Goal: Check status: Verify the current state of an ongoing process or item

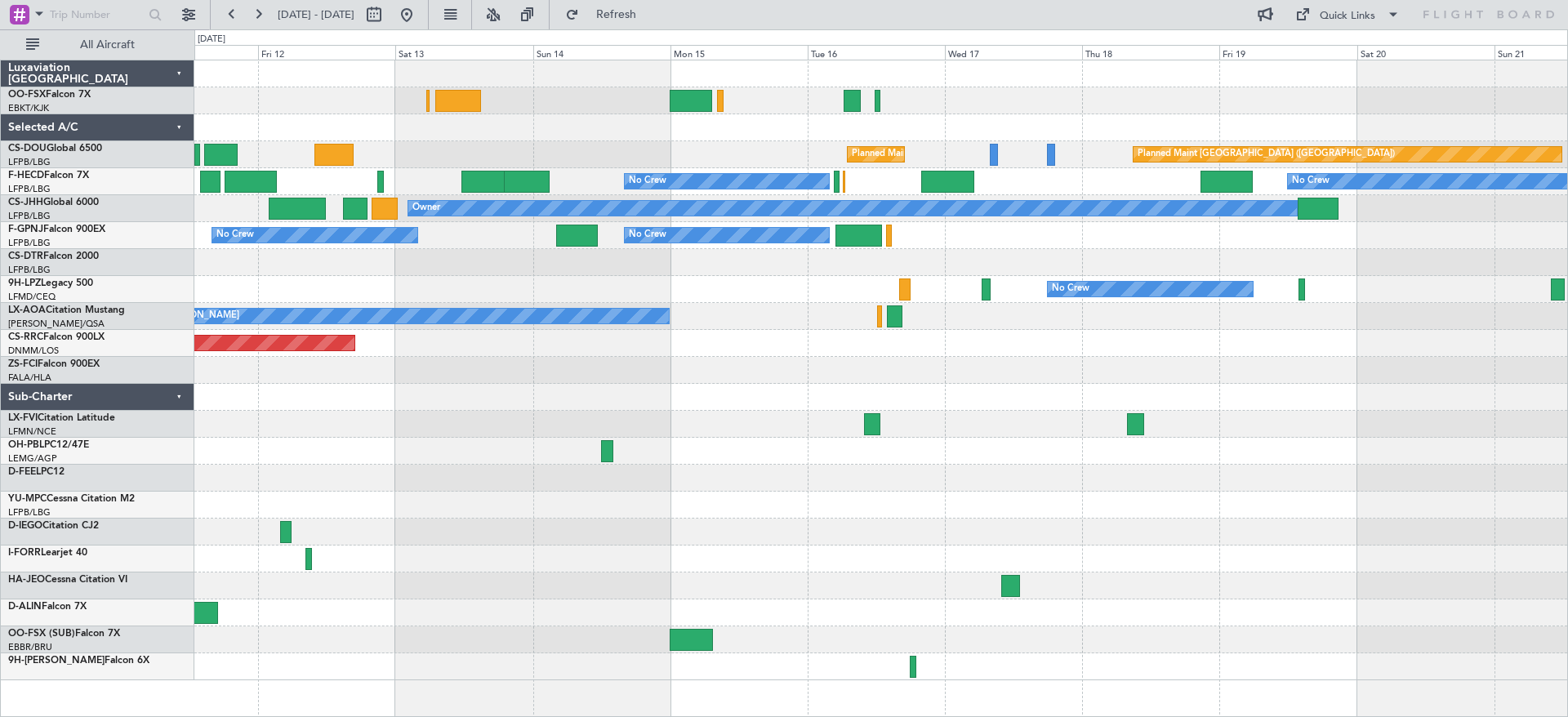
click at [616, 529] on div "Planned Maint Kortrijk-[GEOGRAPHIC_DATA] Planned Maint [GEOGRAPHIC_DATA] ([GEOG…" at bounding box center [881, 370] width 1373 height 620
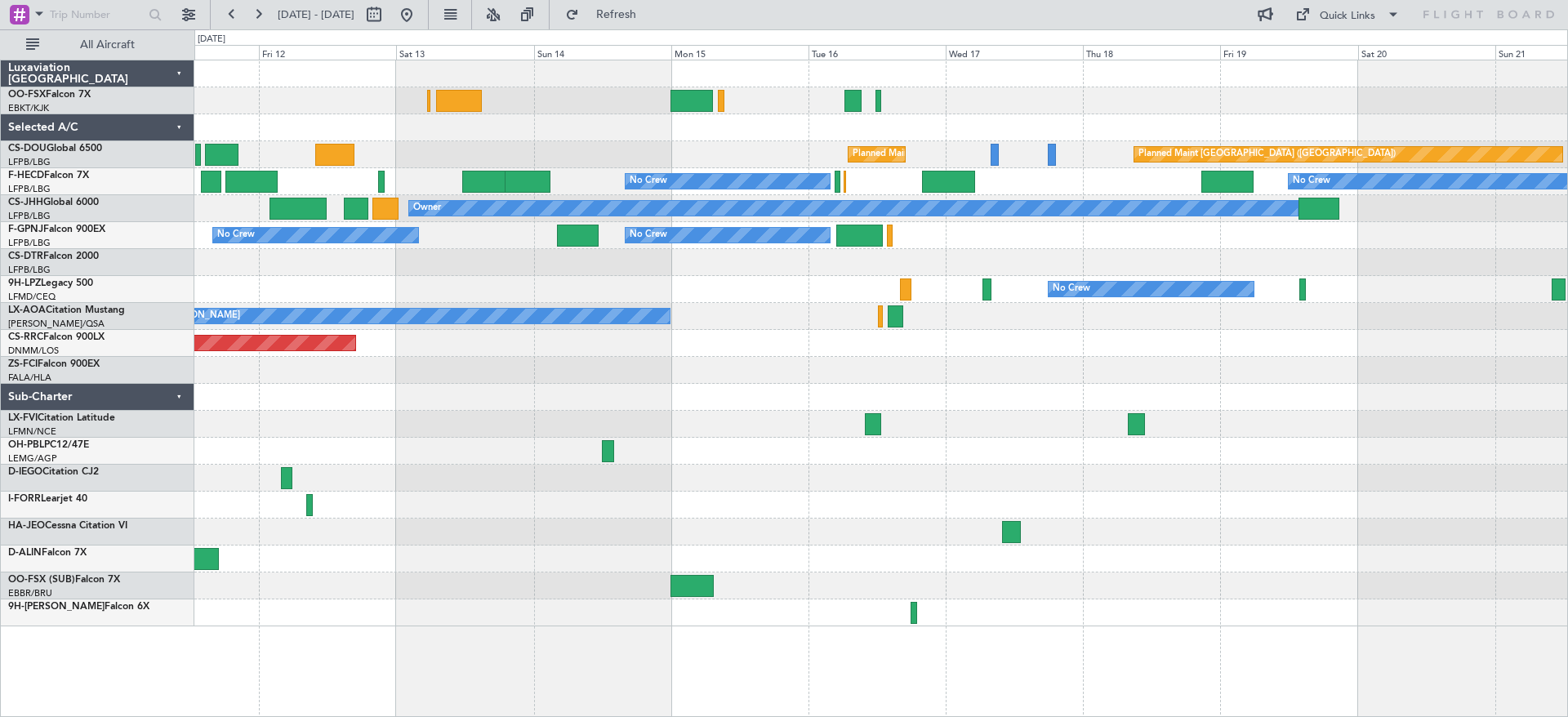
click at [622, 542] on div "Planned Maint Kortrijk-[GEOGRAPHIC_DATA] Planned Maint [GEOGRAPHIC_DATA] ([GEOG…" at bounding box center [881, 343] width 1373 height 566
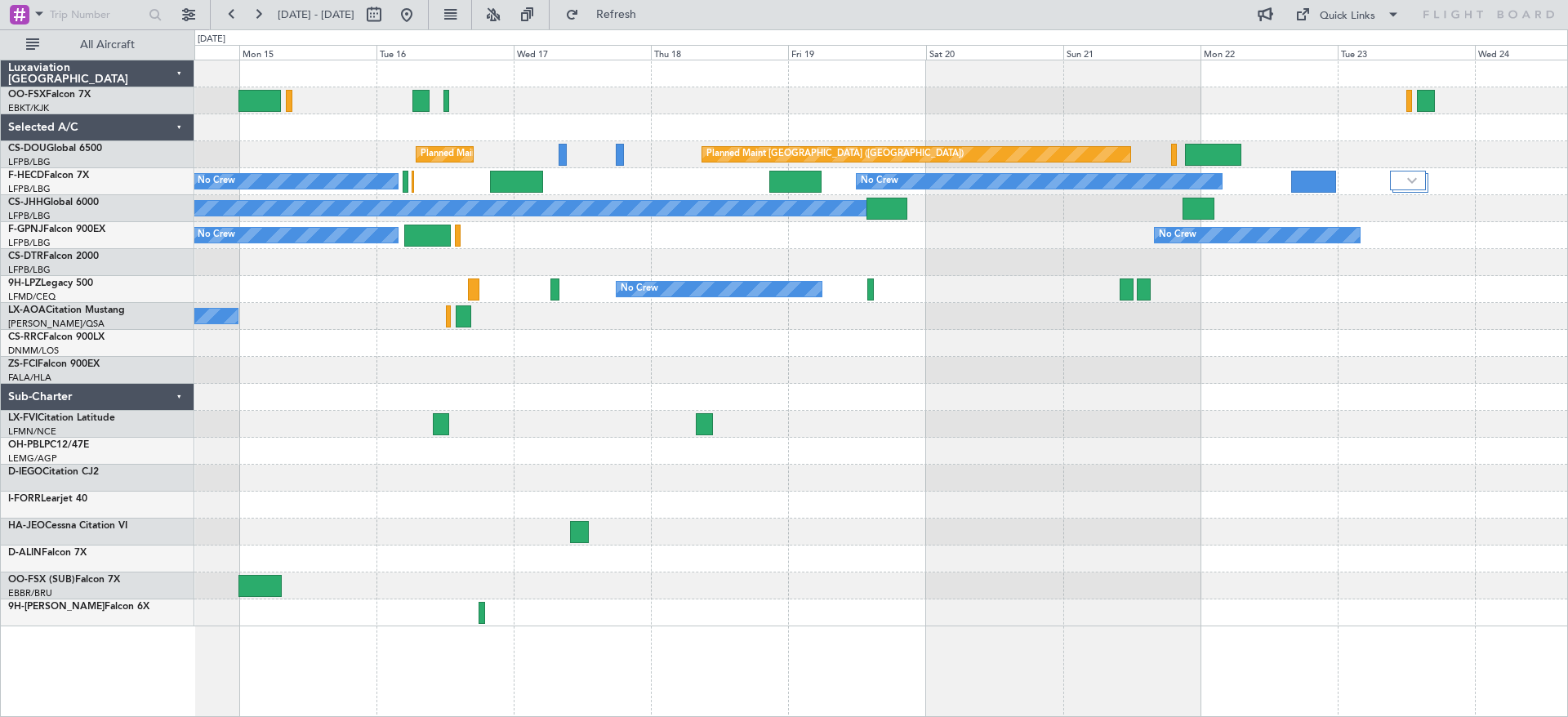
click at [321, 498] on div "Planned Maint [GEOGRAPHIC_DATA] ([GEOGRAPHIC_DATA]) Planned Maint [GEOGRAPHIC_D…" at bounding box center [881, 343] width 1373 height 566
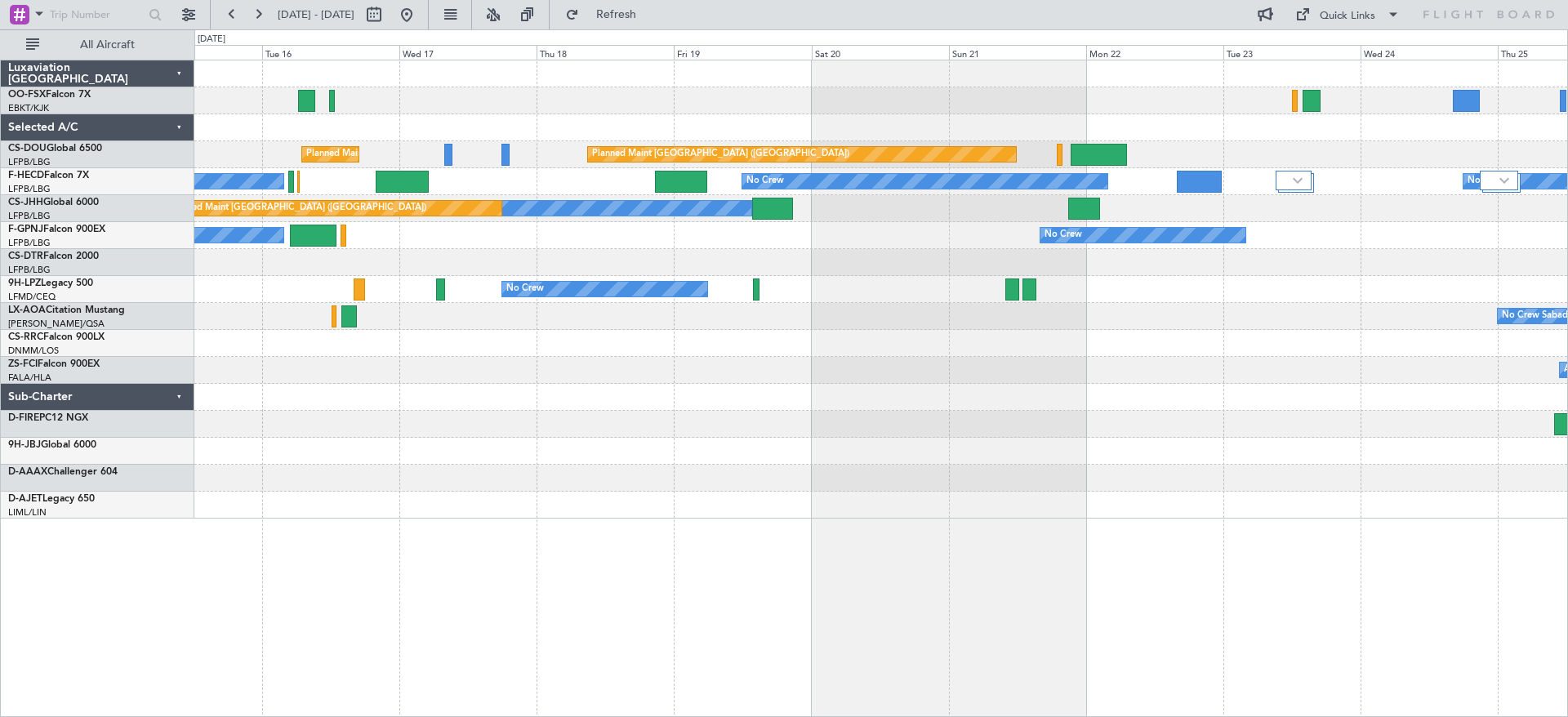
click at [985, 269] on div at bounding box center [881, 262] width 1373 height 27
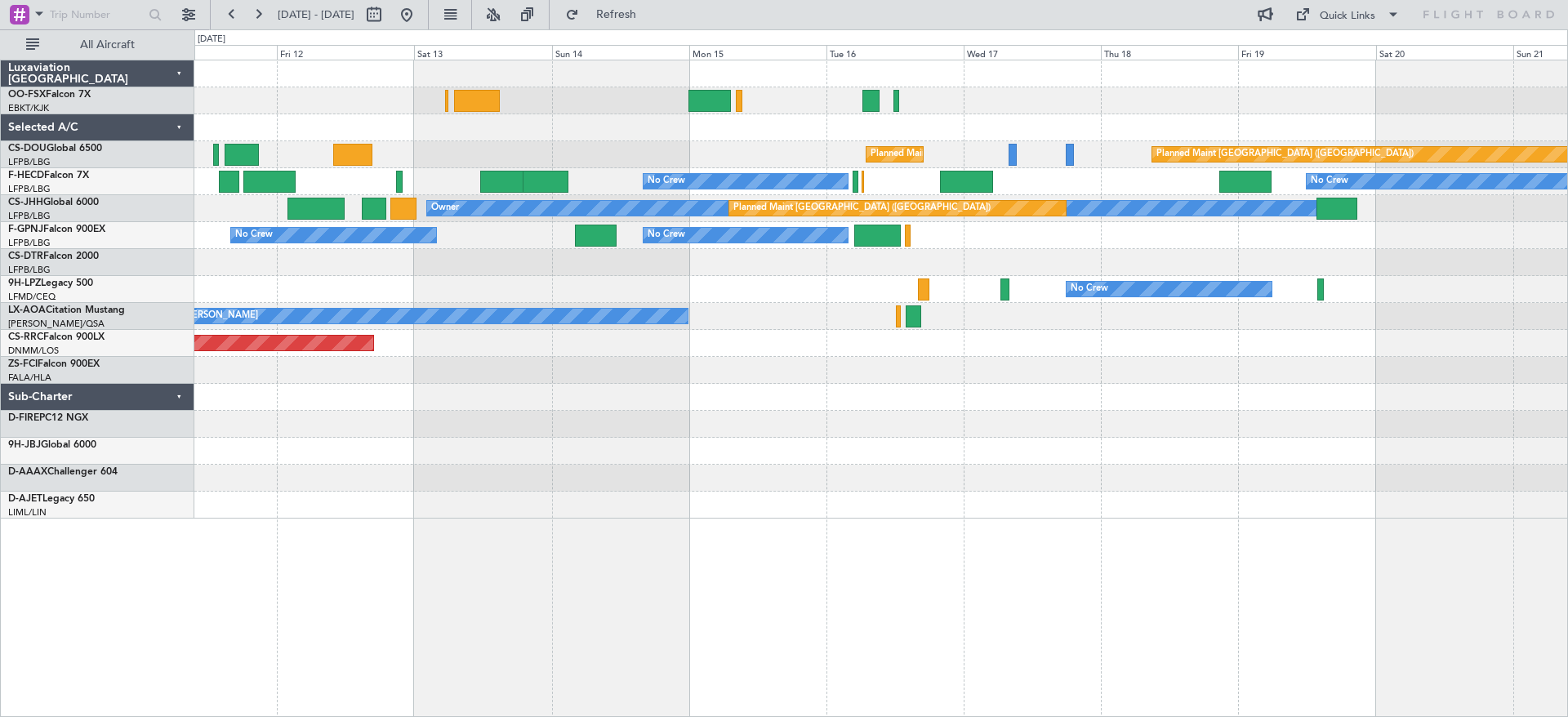
click at [988, 263] on div "Planned Maint Kortrijk-[GEOGRAPHIC_DATA] Planned Maint [GEOGRAPHIC_DATA] ([GEOG…" at bounding box center [881, 290] width 1373 height 458
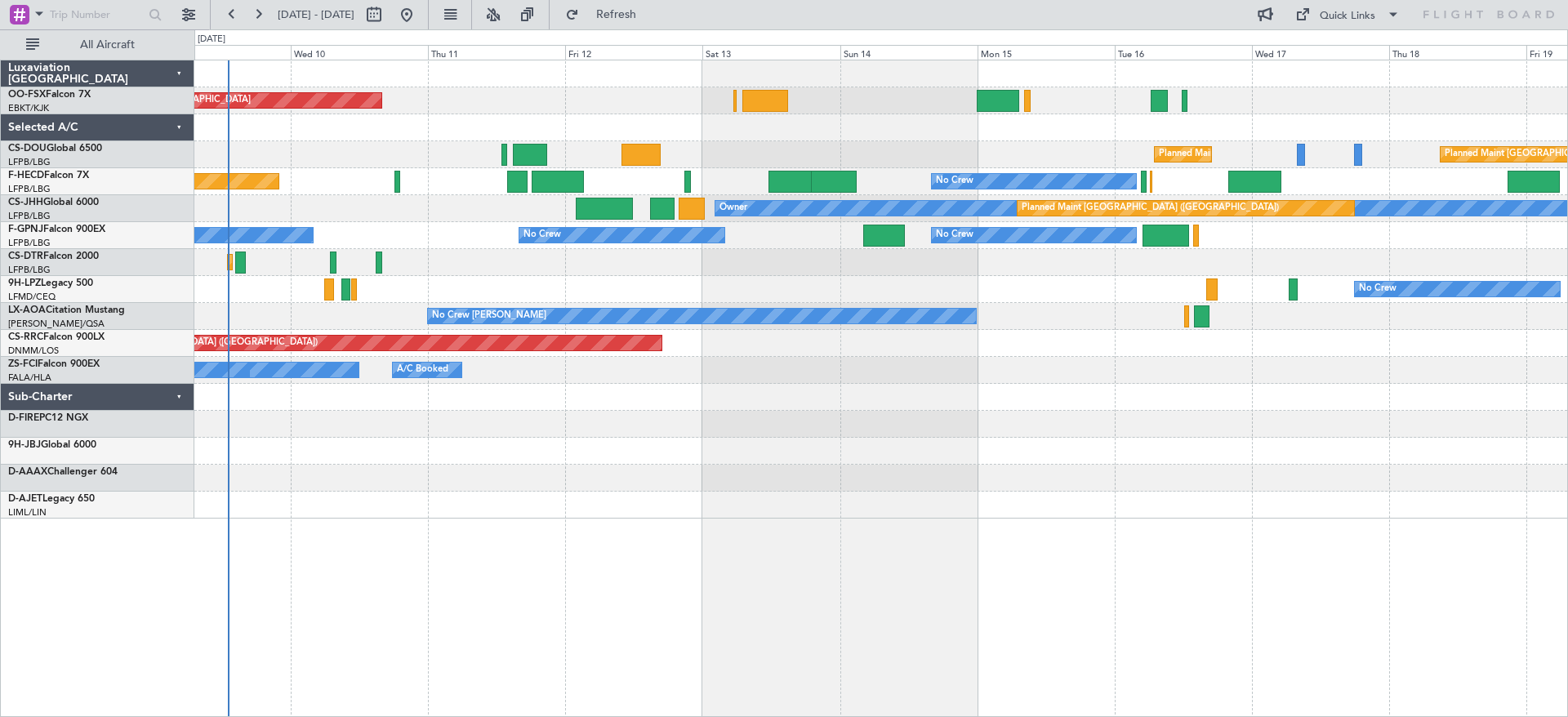
click at [783, 266] on div "Planned Maint Mugla ([GEOGRAPHIC_DATA])" at bounding box center [881, 262] width 1373 height 27
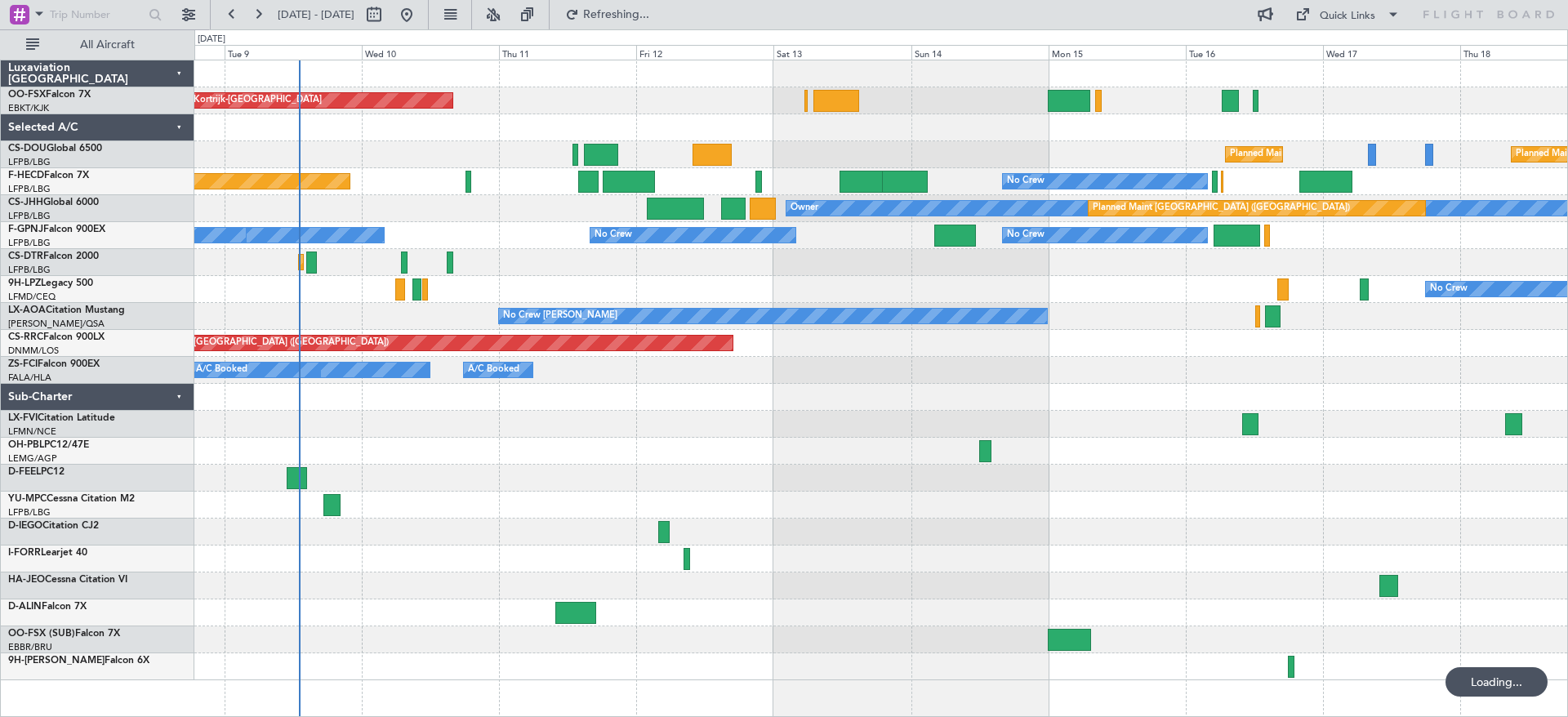
click at [616, 288] on div "No Crew No Crew" at bounding box center [881, 289] width 1373 height 27
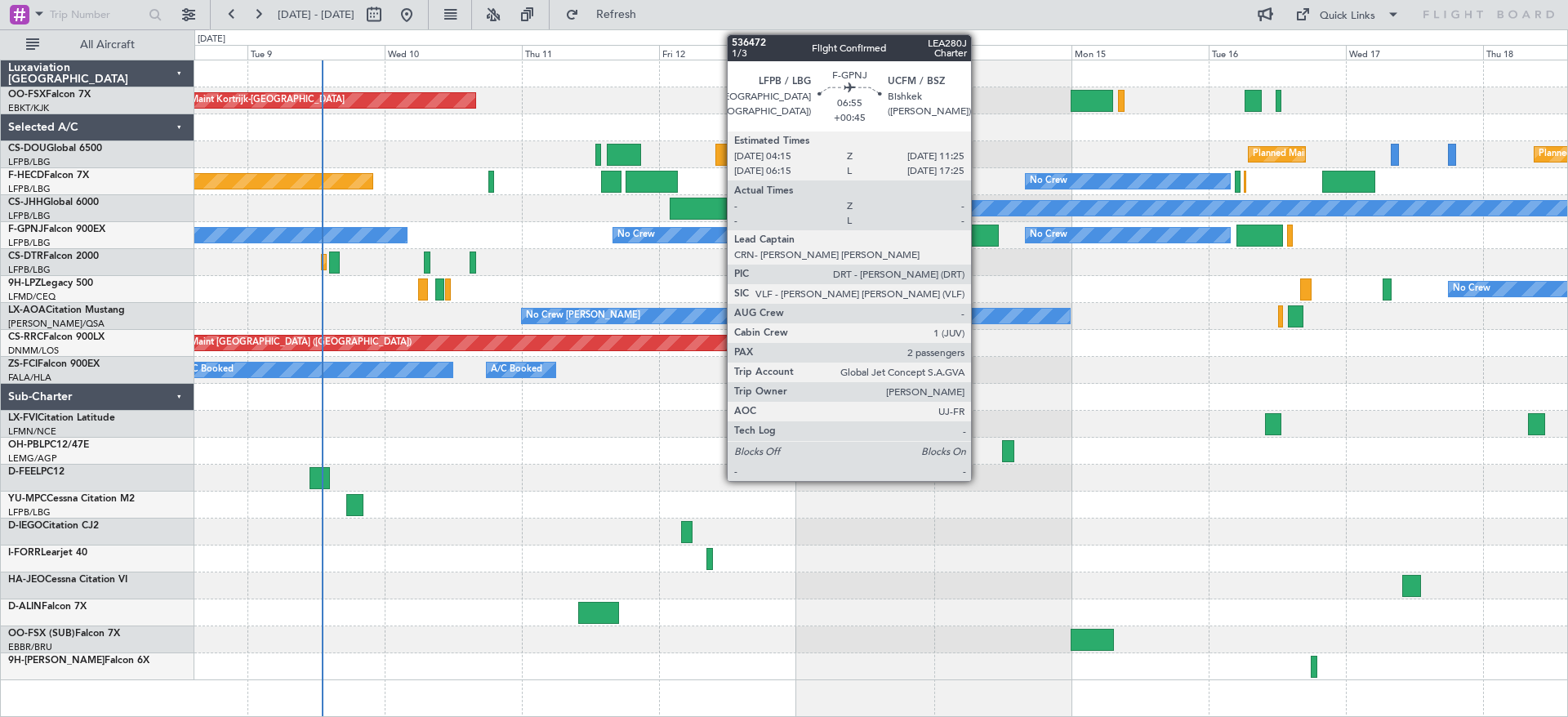
click at [978, 242] on div at bounding box center [978, 235] width 42 height 22
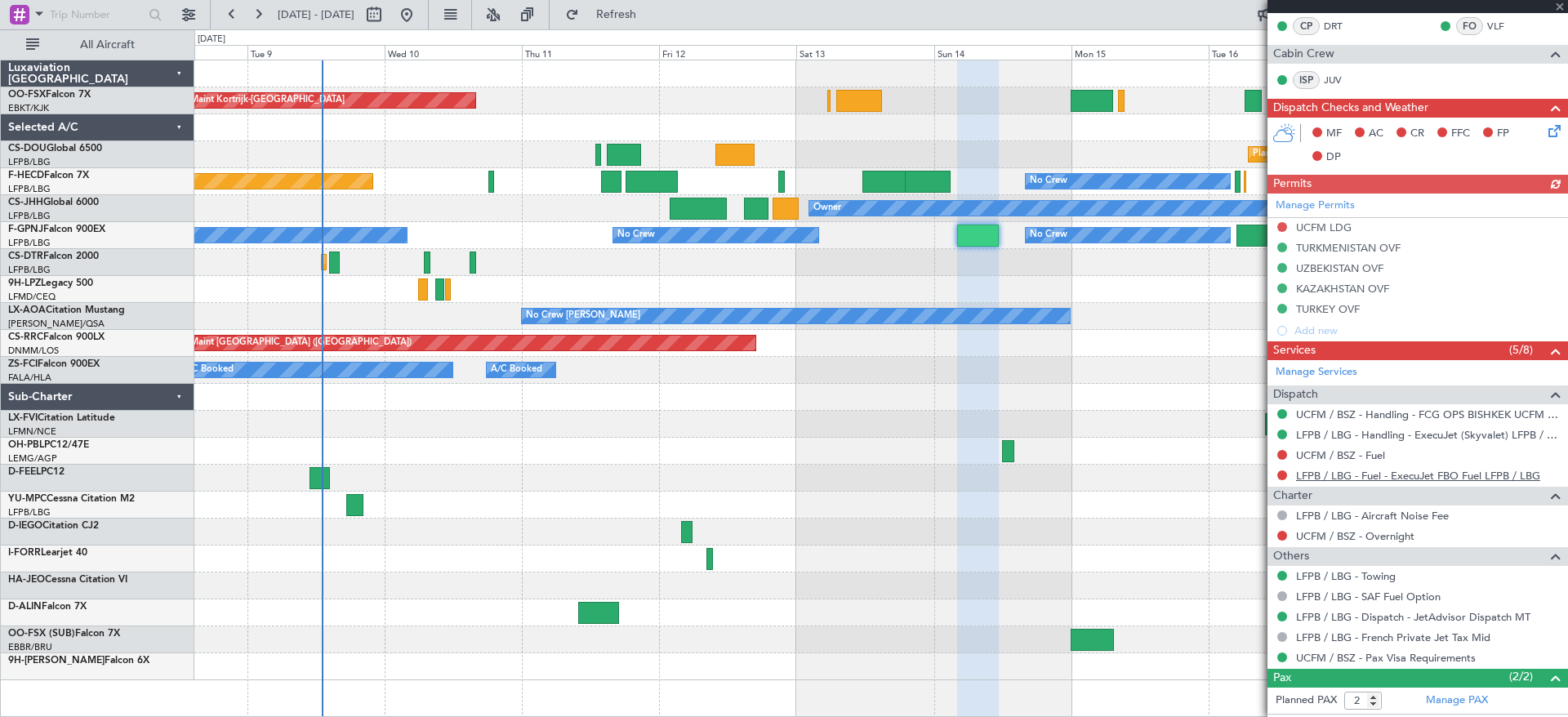
scroll to position [424, 0]
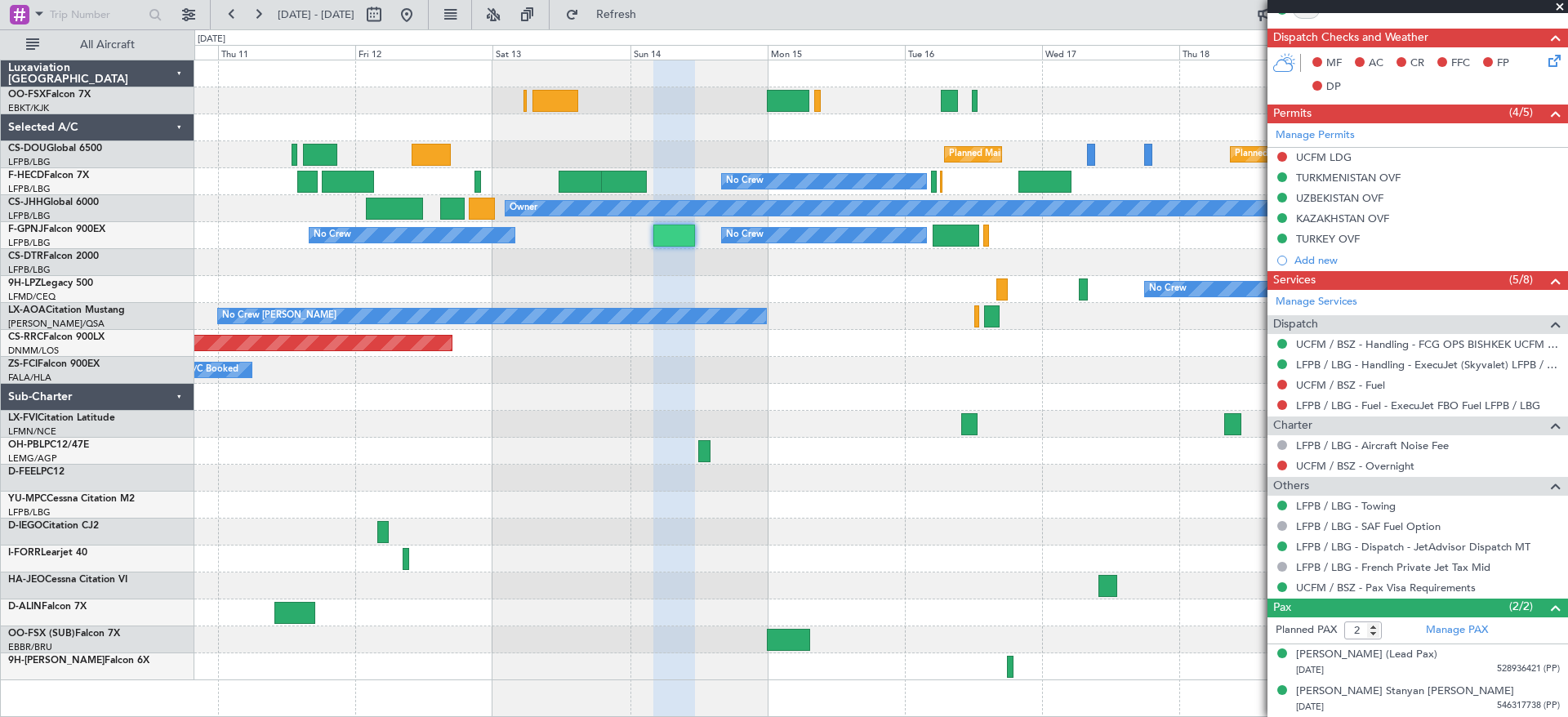
click at [777, 394] on div "Planned Maint Kortrijk-[GEOGRAPHIC_DATA] Planned Maint [GEOGRAPHIC_DATA] ([GEOG…" at bounding box center [881, 370] width 1373 height 620
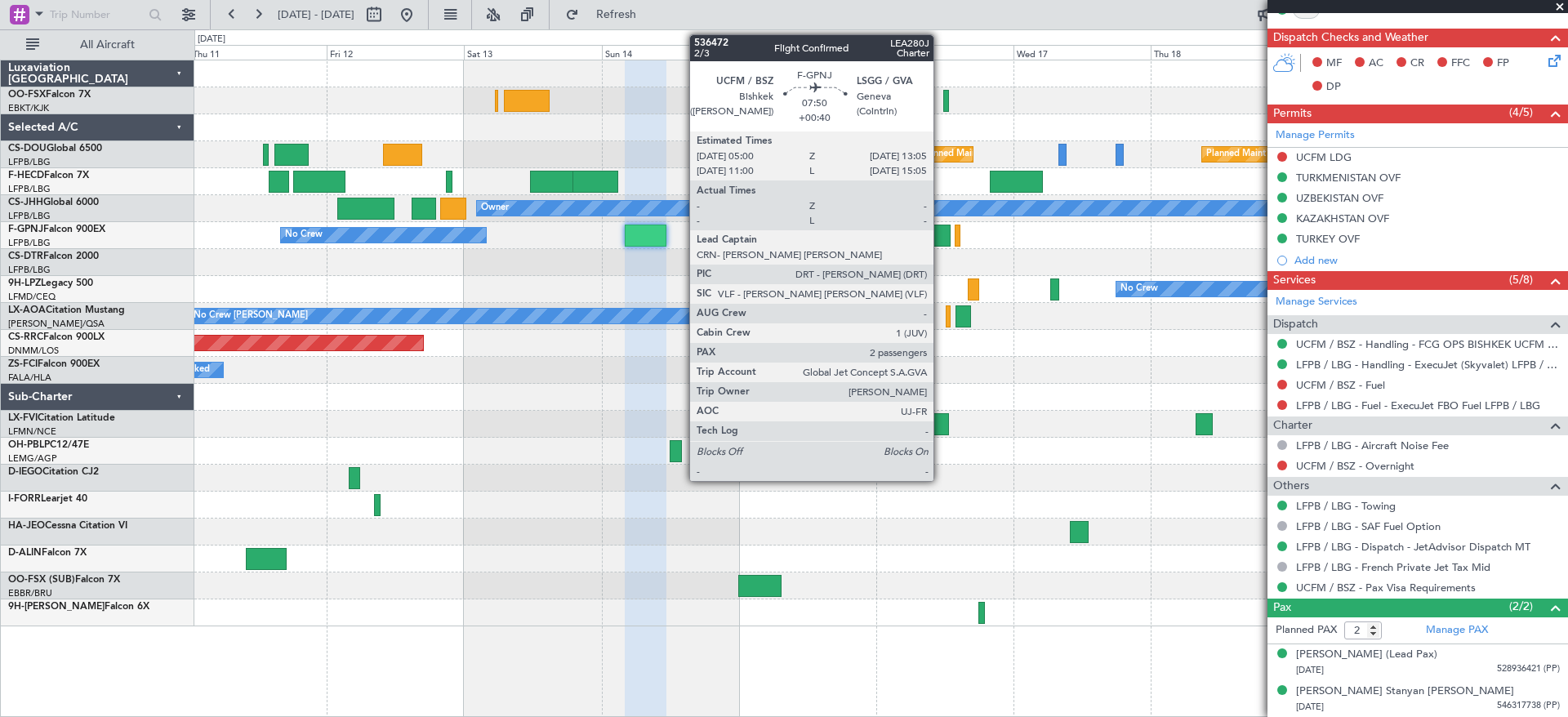
click at [940, 237] on div at bounding box center [926, 235] width 47 height 22
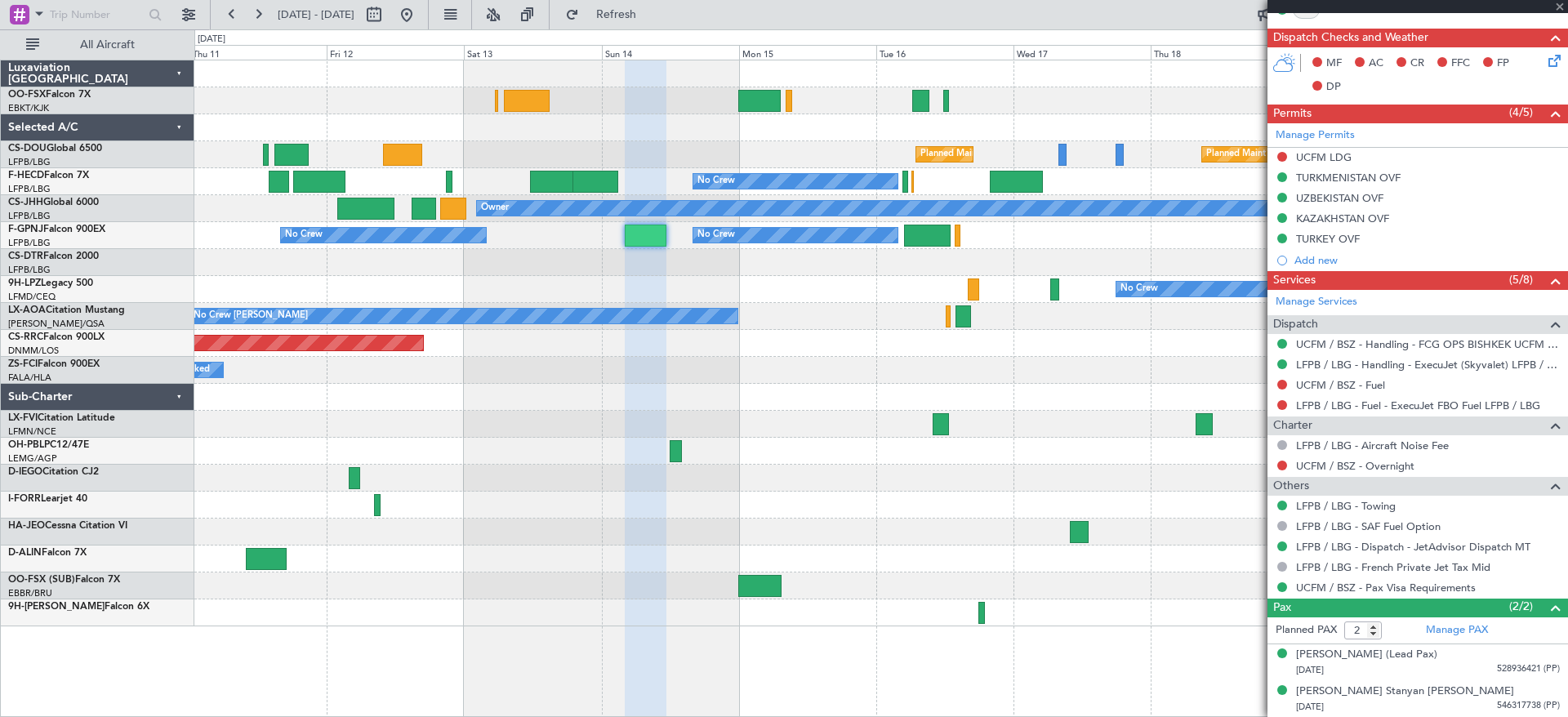
type input "+00:40"
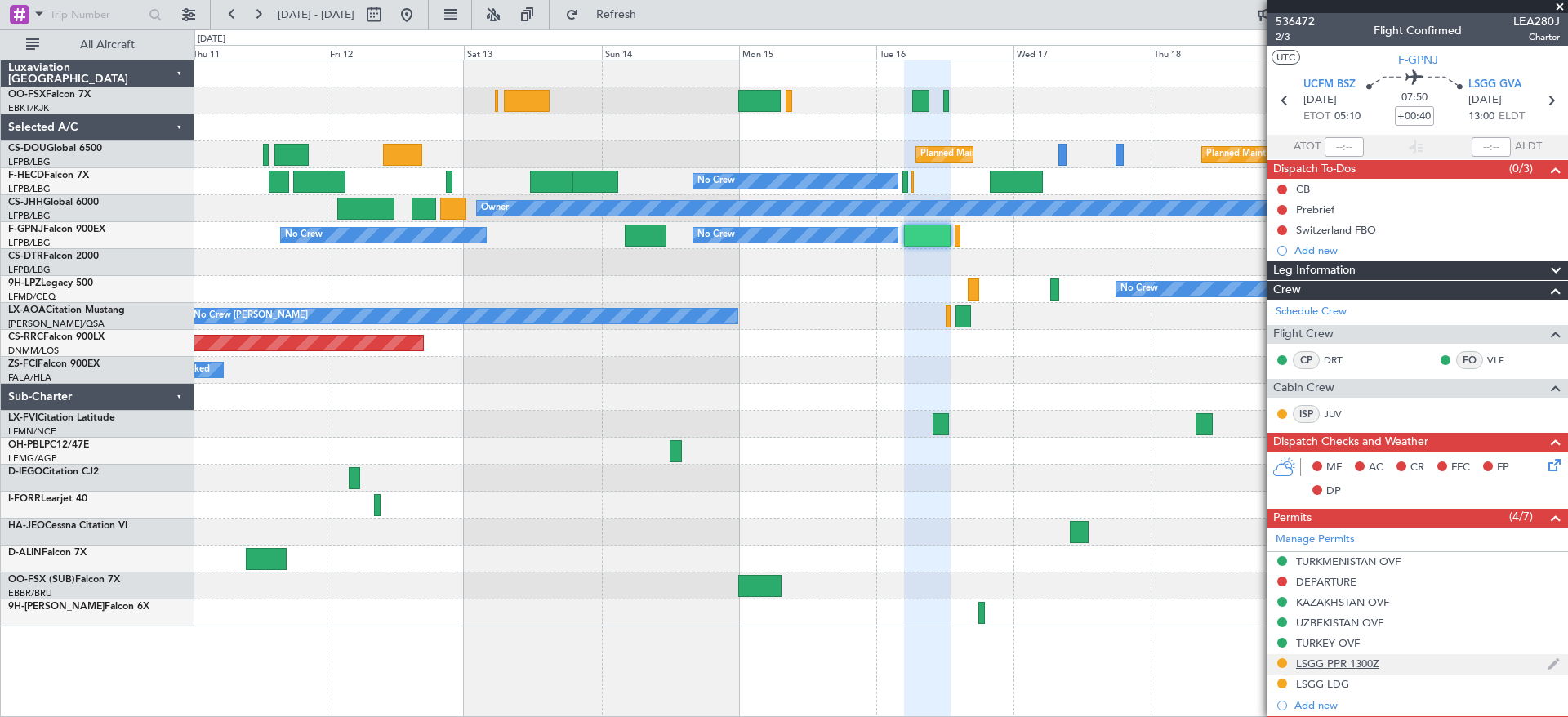
scroll to position [323, 0]
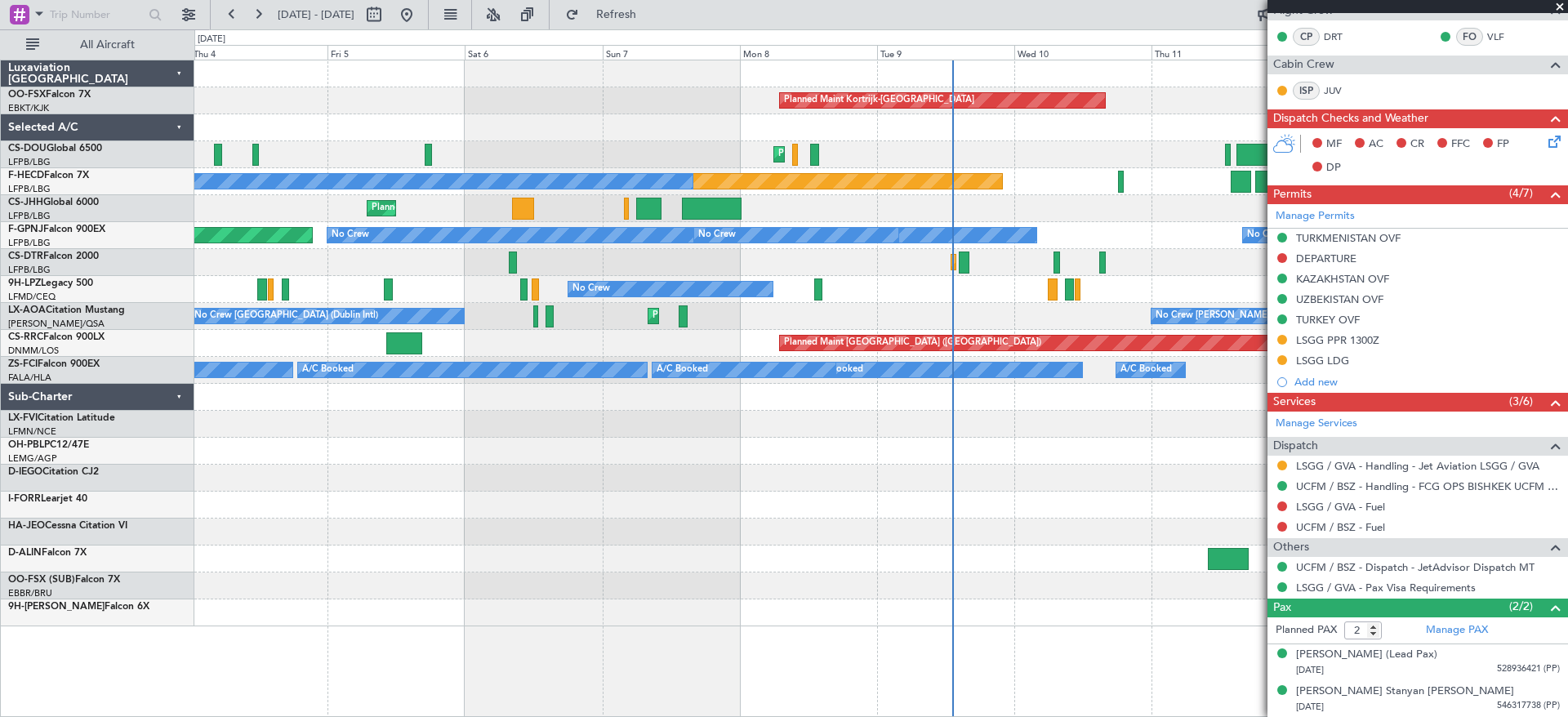
click at [1541, 445] on fb-app "[DATE] - [DATE] Refresh Quick Links All Aircraft Planned Maint [GEOGRAPHIC_DATA…" at bounding box center [784, 364] width 1568 height 704
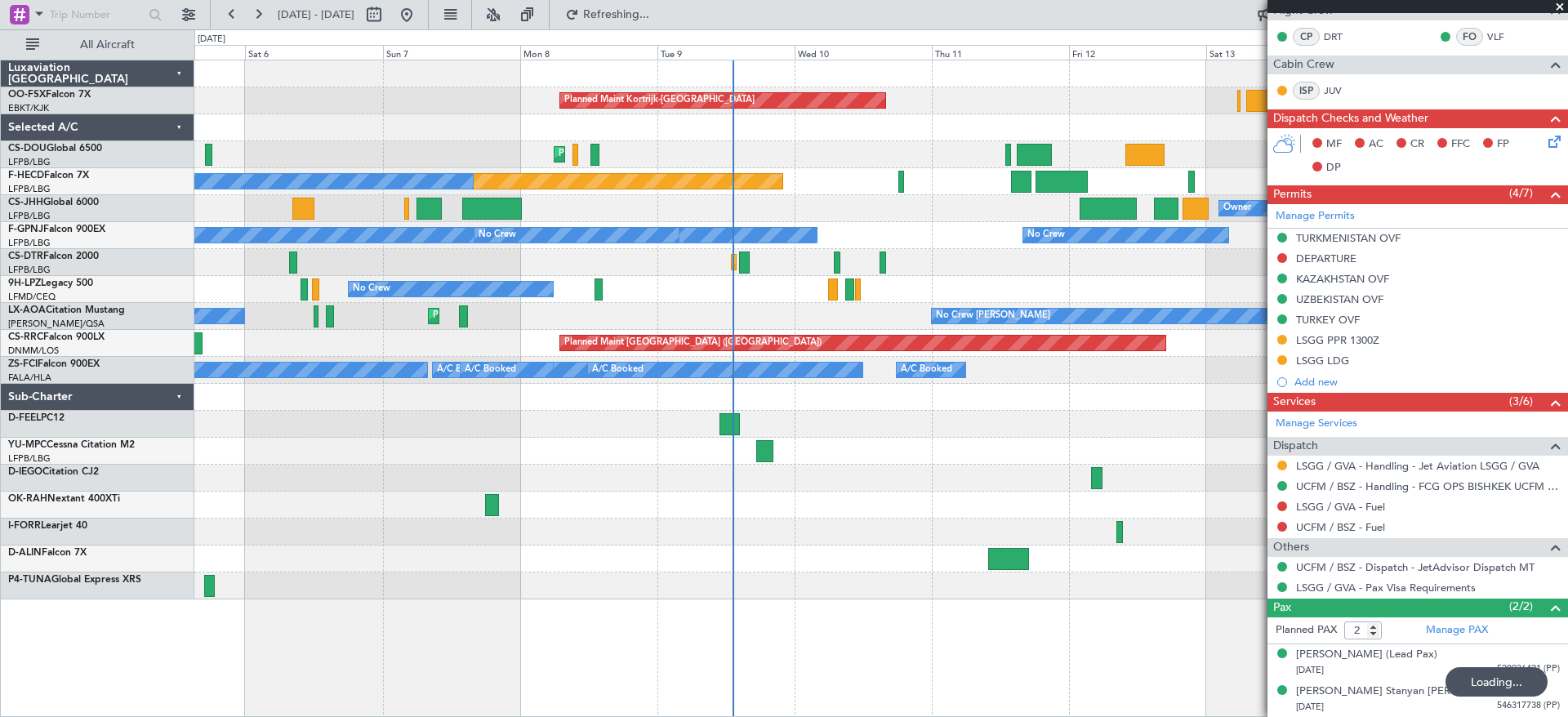
click at [492, 501] on div "Planned Maint Kortrijk-[GEOGRAPHIC_DATA] Planned Maint [GEOGRAPHIC_DATA] ([GEOG…" at bounding box center [881, 329] width 1373 height 538
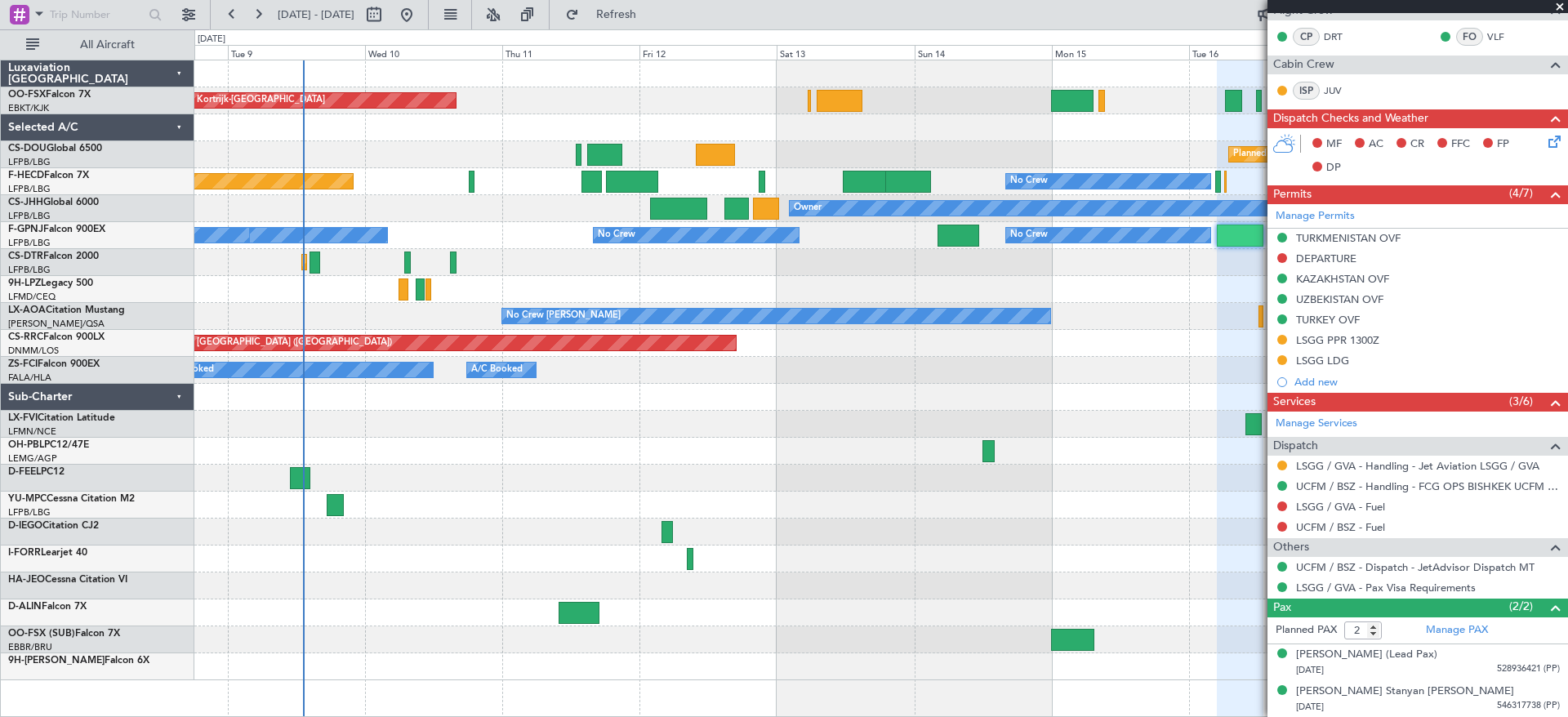
click at [991, 454] on div at bounding box center [988, 451] width 13 height 22
type input "4"
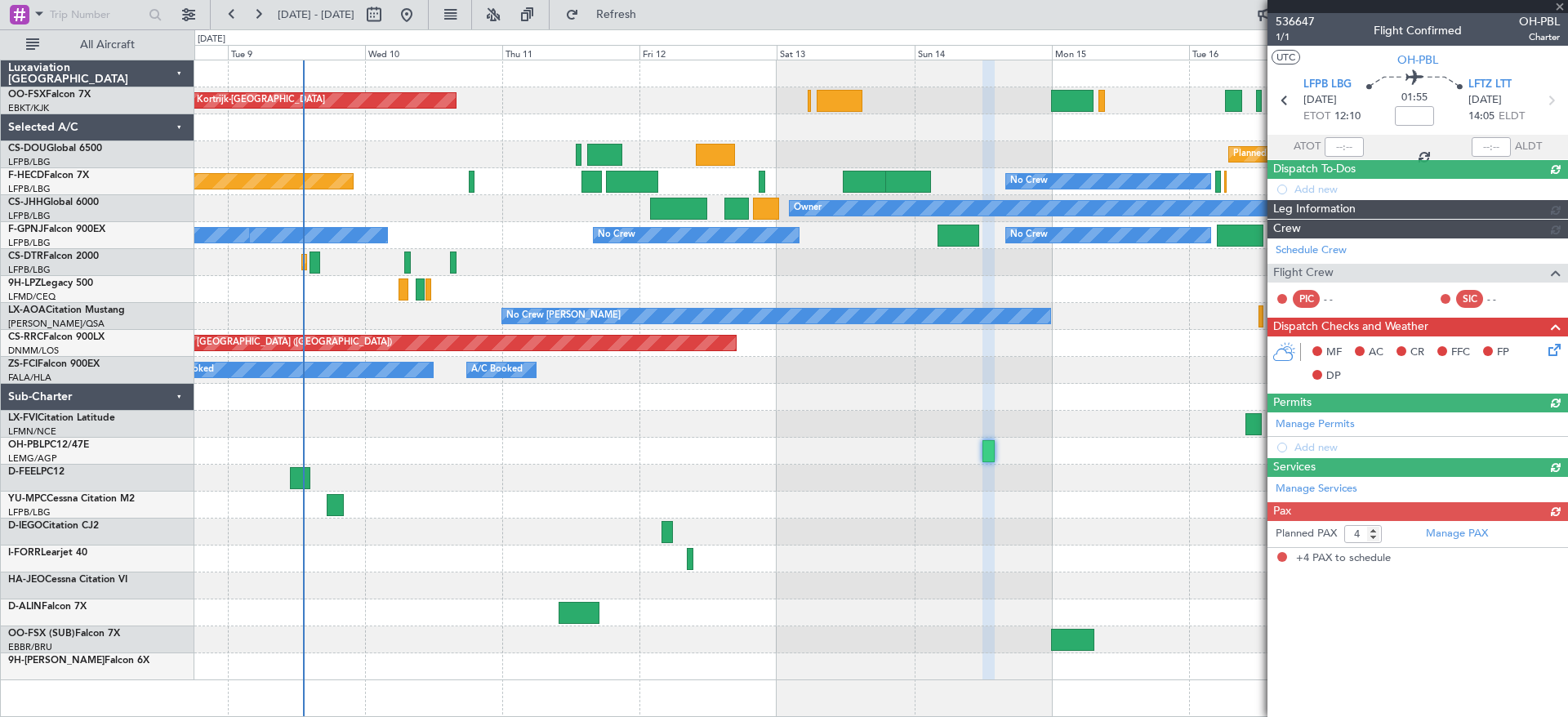
scroll to position [0, 0]
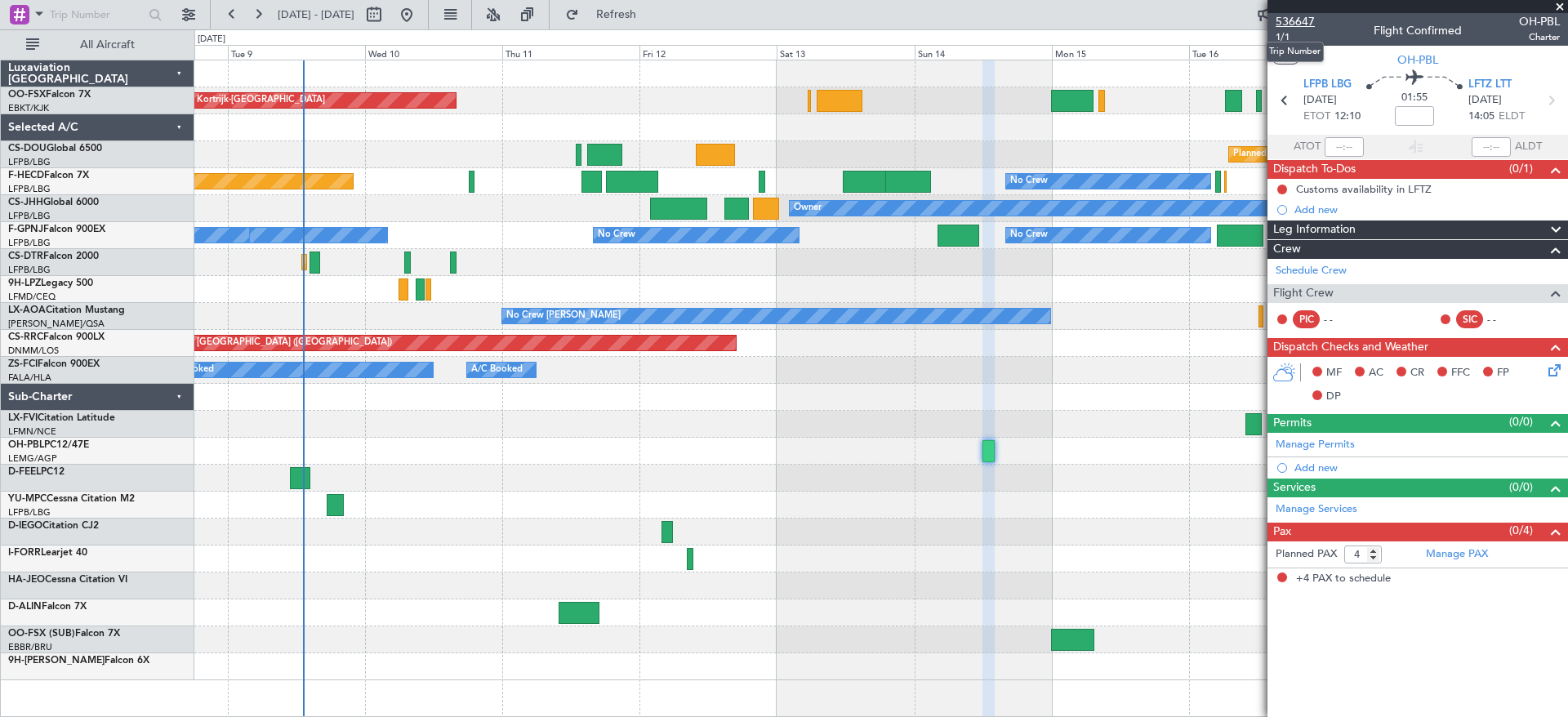
click at [1304, 19] on span "536647" at bounding box center [1295, 21] width 40 height 17
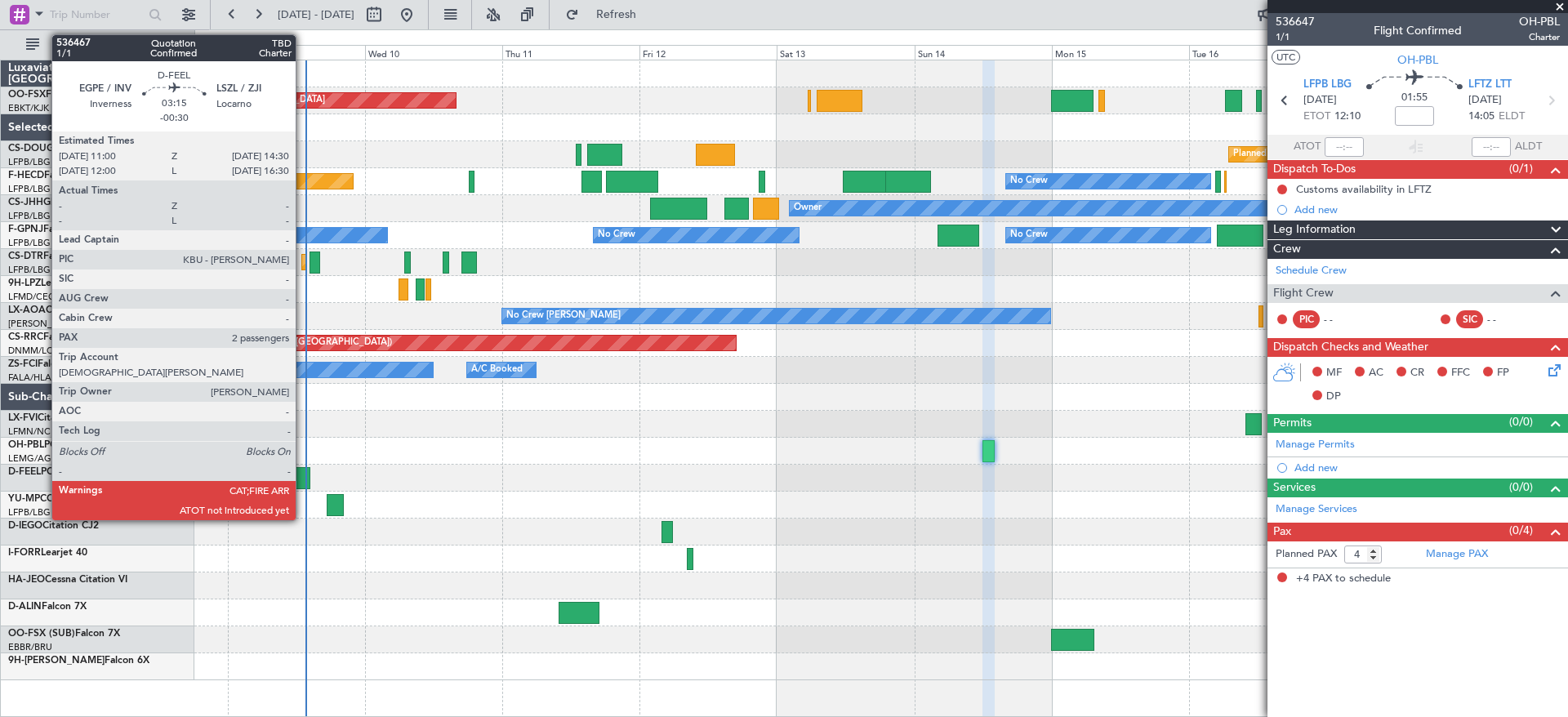
click at [302, 478] on div at bounding box center [300, 478] width 21 height 22
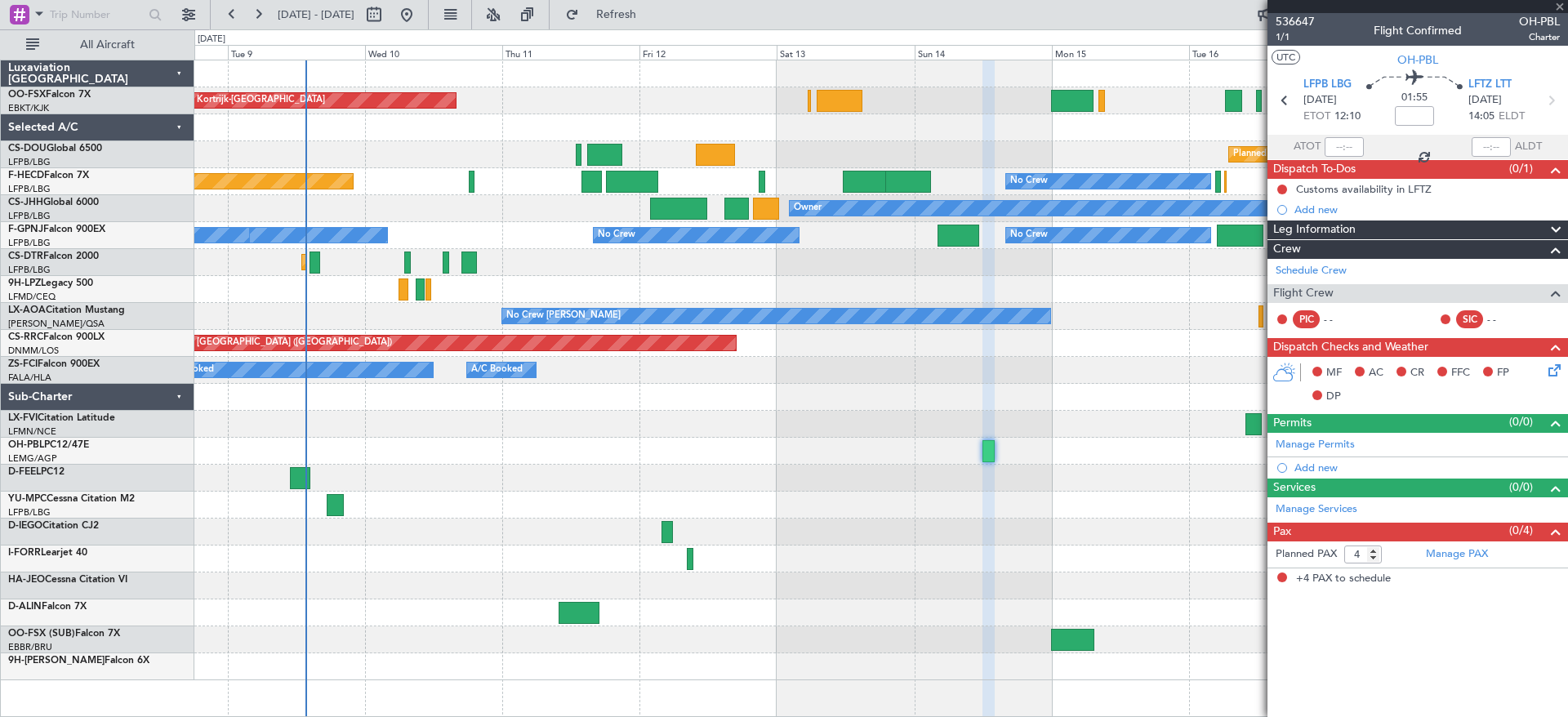
type input "-00:30"
type input "2"
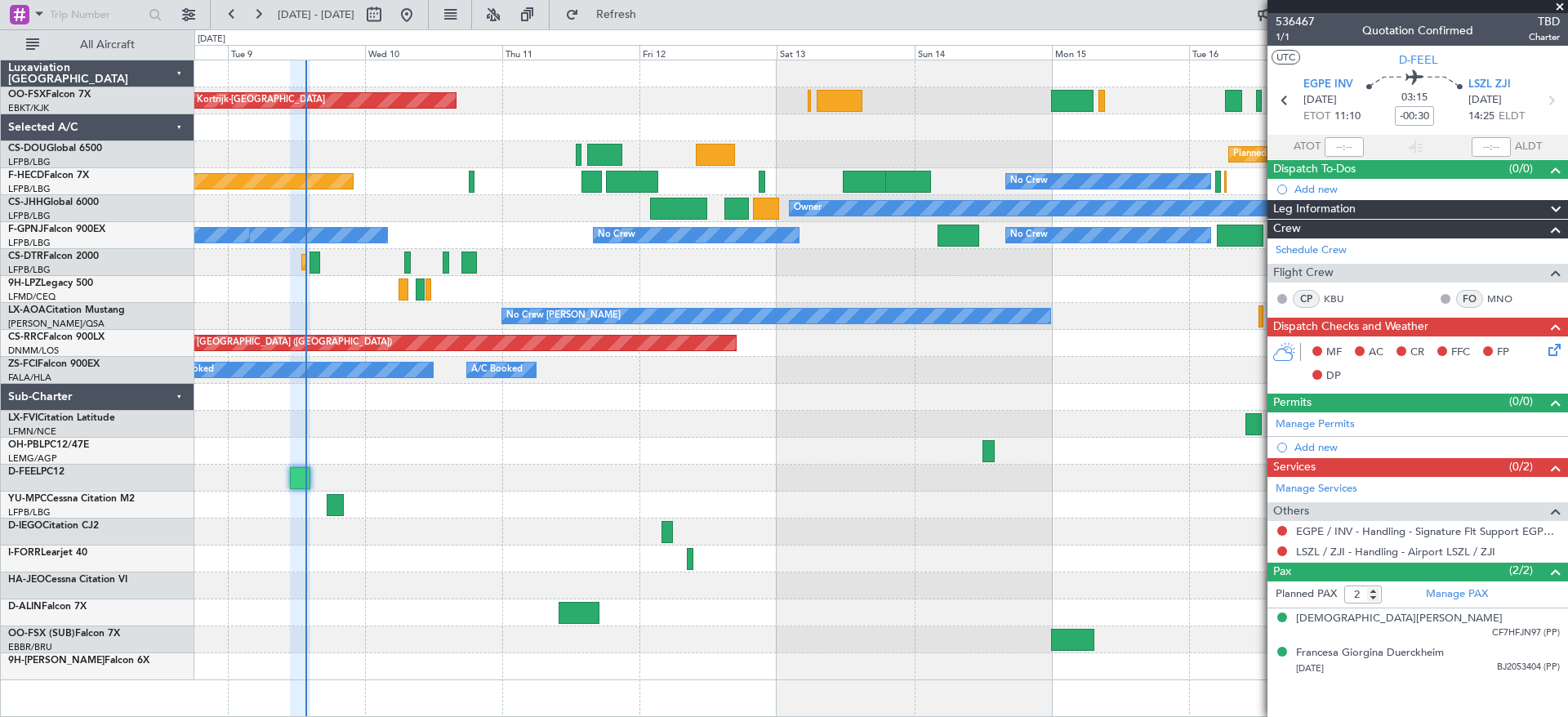
click at [756, 174] on div "Planned Maint Kortrijk-[GEOGRAPHIC_DATA] Planned Maint [GEOGRAPHIC_DATA] ([GEOG…" at bounding box center [881, 370] width 1373 height 620
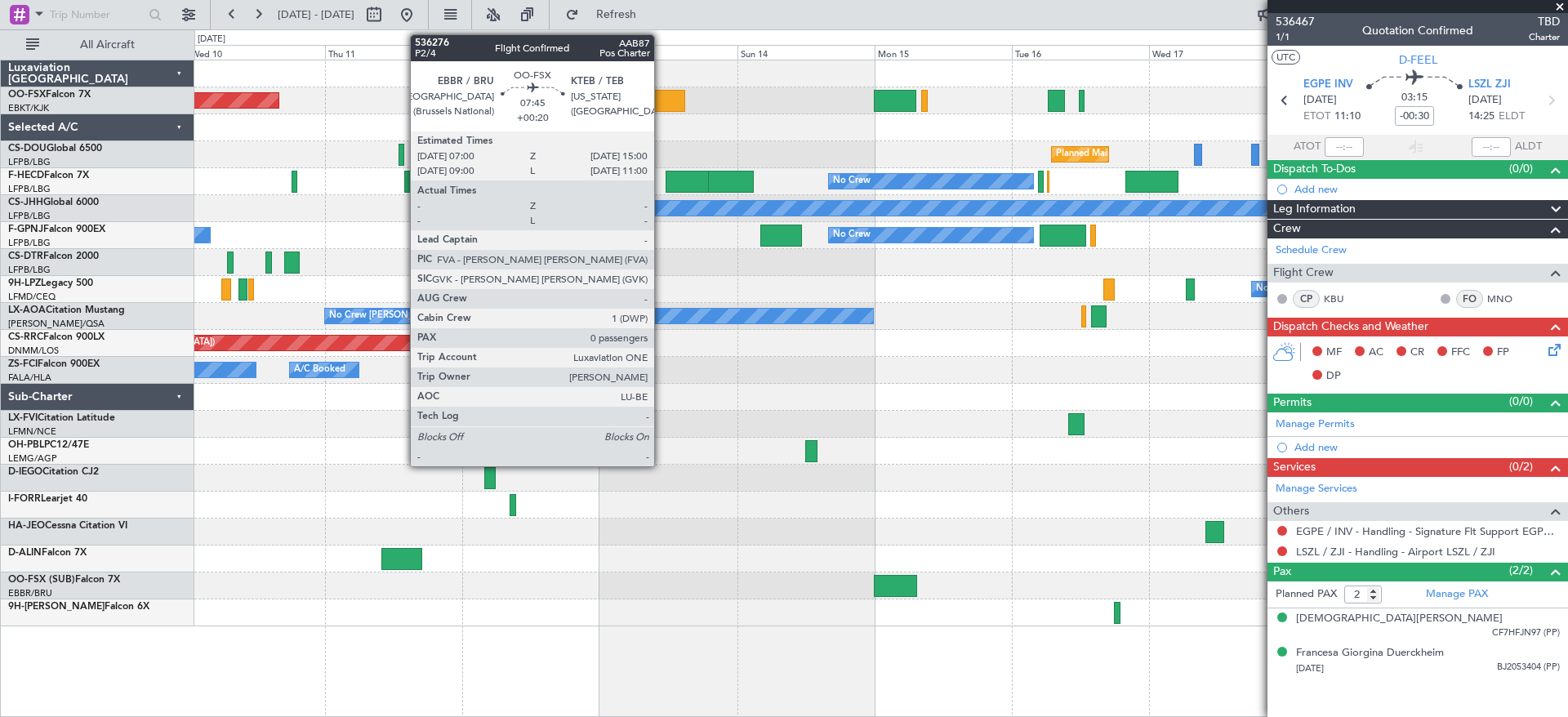
click at [662, 99] on div at bounding box center [663, 101] width 47 height 22
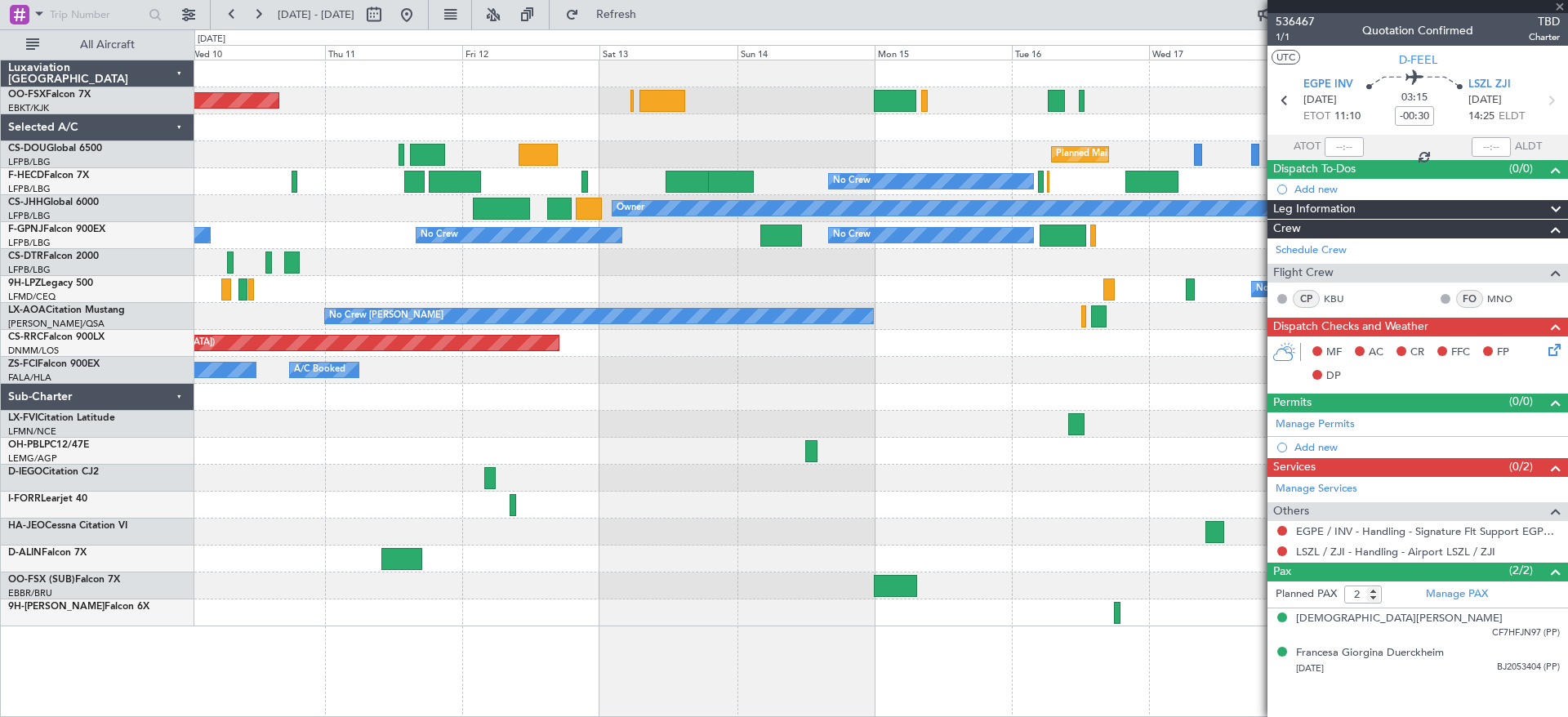
type input "+00:20"
type input "0"
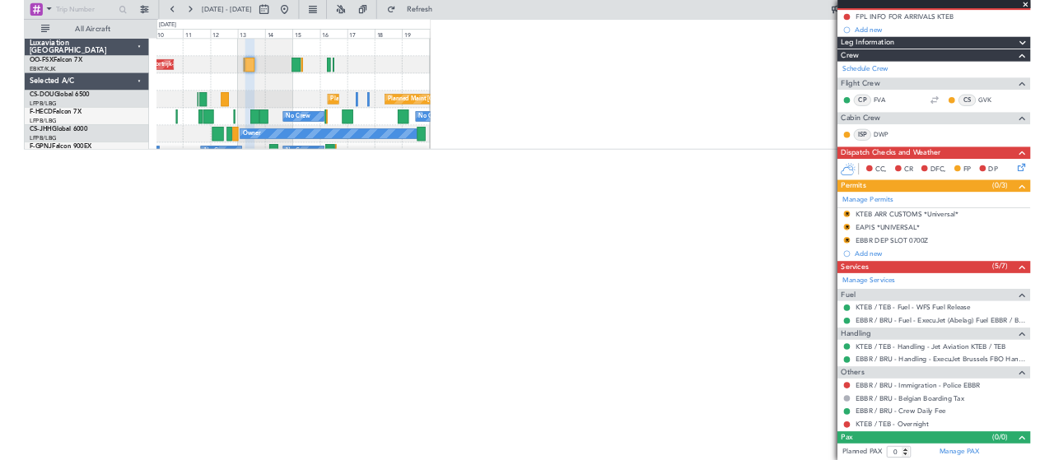
scroll to position [162, 0]
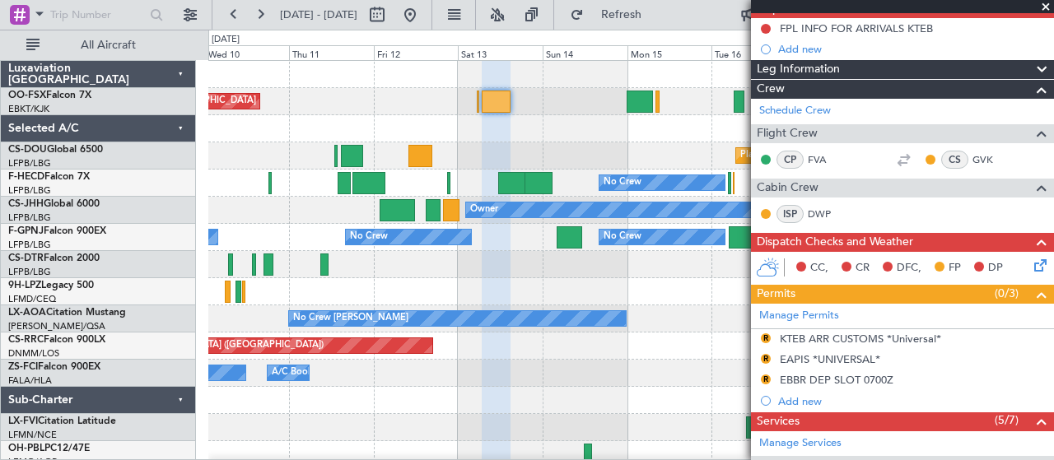
drag, startPoint x: 130, startPoint y: 29, endPoint x: 77, endPoint y: -84, distance: 124.5
click at [77, 0] on html "[DATE] - [DATE] Refresh Quick Links All Aircraft Planned Maint [GEOGRAPHIC_DATA…" at bounding box center [527, 230] width 1054 height 460
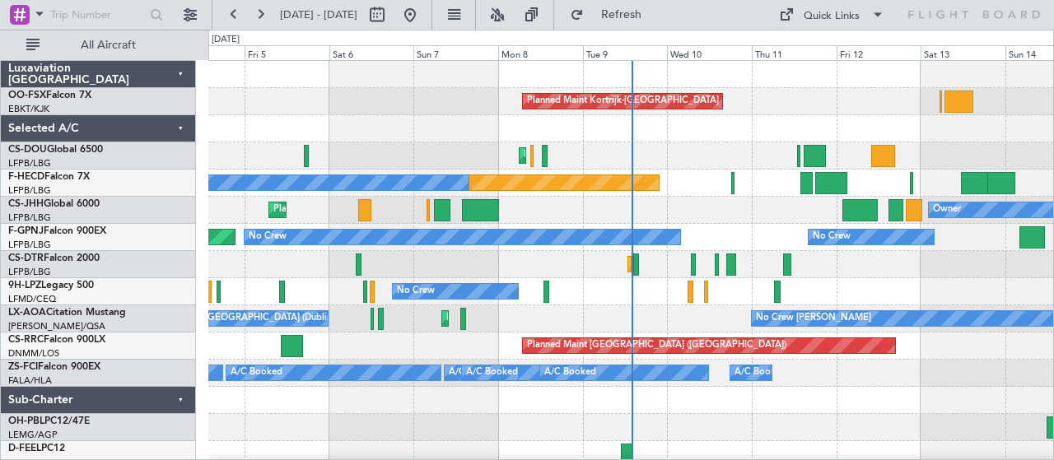
click at [695, 167] on div "Planned Maint [GEOGRAPHIC_DATA] ([GEOGRAPHIC_DATA]) Planned Maint [GEOGRAPHIC_D…" at bounding box center [630, 155] width 845 height 27
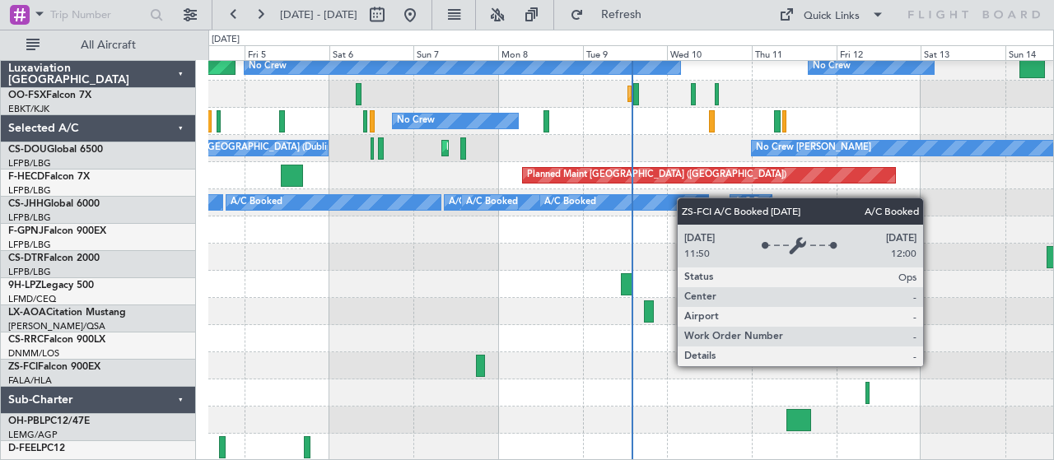
scroll to position [170, 0]
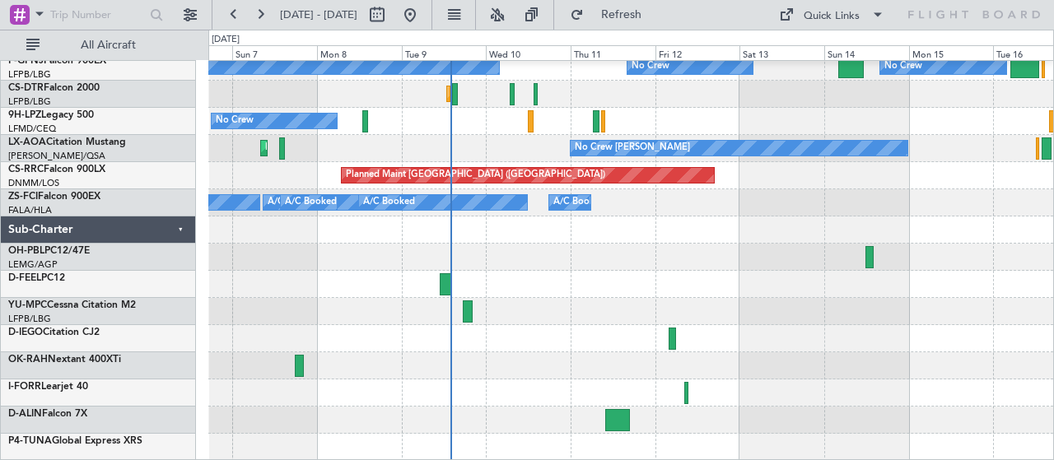
click at [520, 260] on div "Owner Planned Maint Paris (Le Bourget) Planned Maint Paris (Le Bourget) No Crew…" at bounding box center [630, 176] width 845 height 571
